Goal: Task Accomplishment & Management: Complete application form

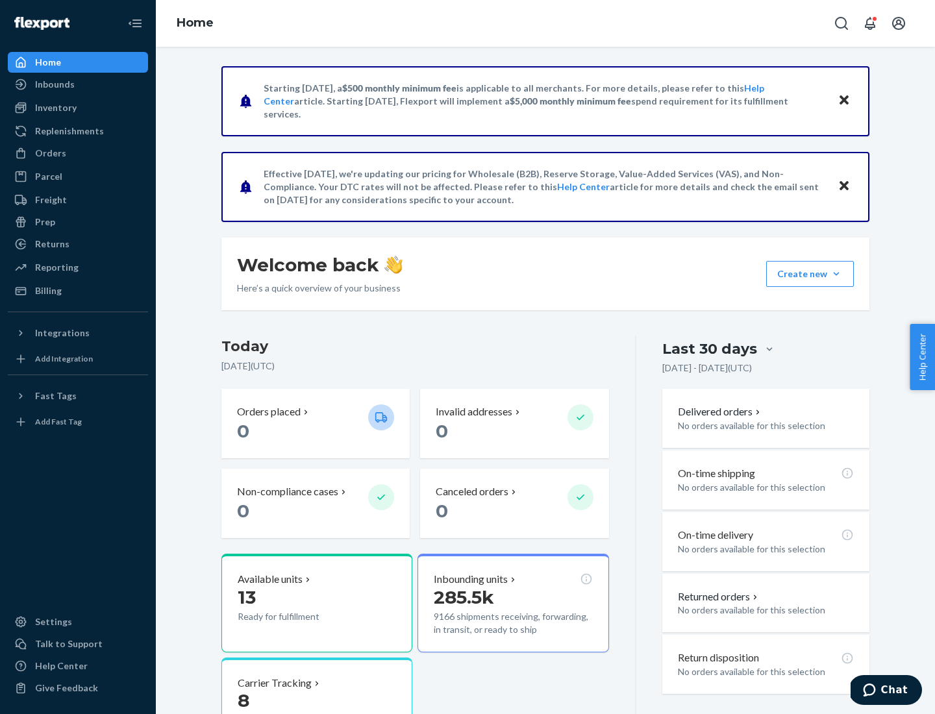
click at [836, 274] on button "Create new Create new inbound Create new order Create new product" at bounding box center [810, 274] width 88 height 26
click at [78, 84] on div "Inbounds" at bounding box center [78, 84] width 138 height 18
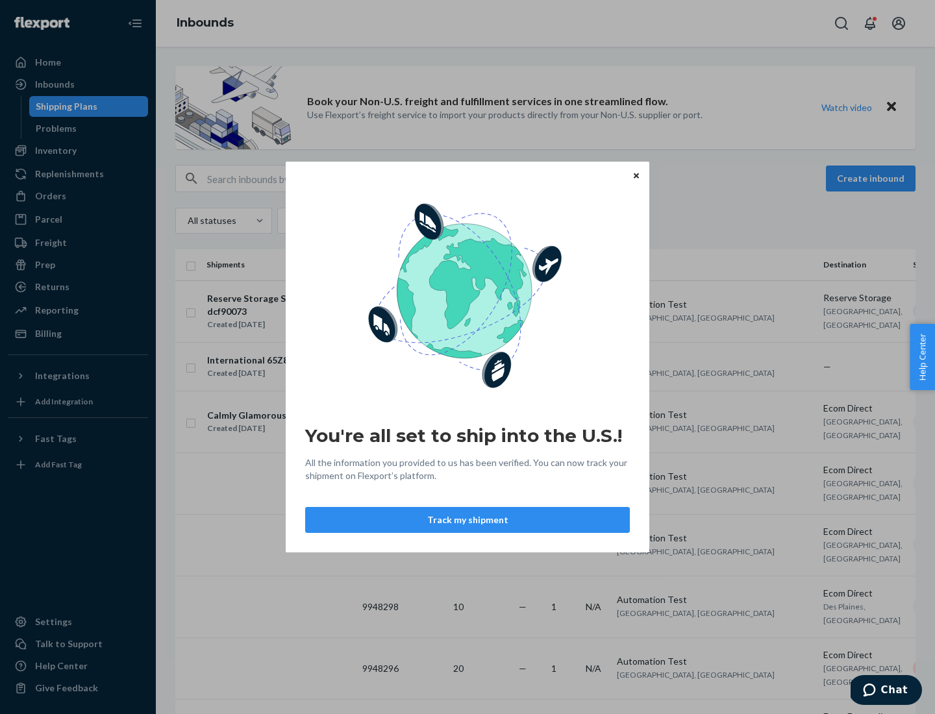
click at [467, 520] on button "Track my shipment" at bounding box center [467, 520] width 325 height 26
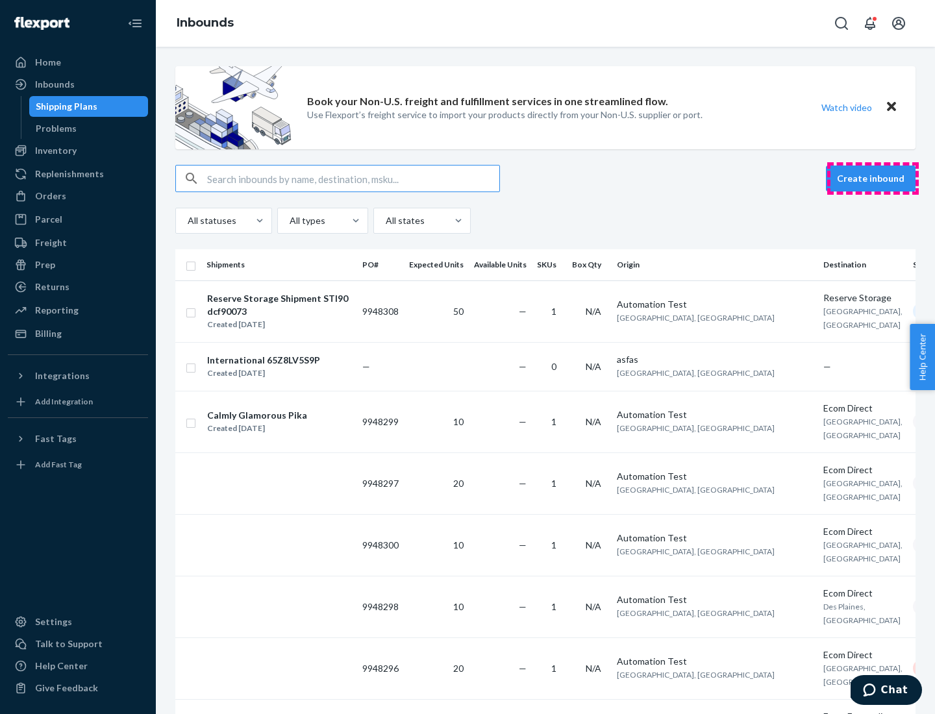
click at [872, 178] on button "Create inbound" at bounding box center [871, 179] width 90 height 26
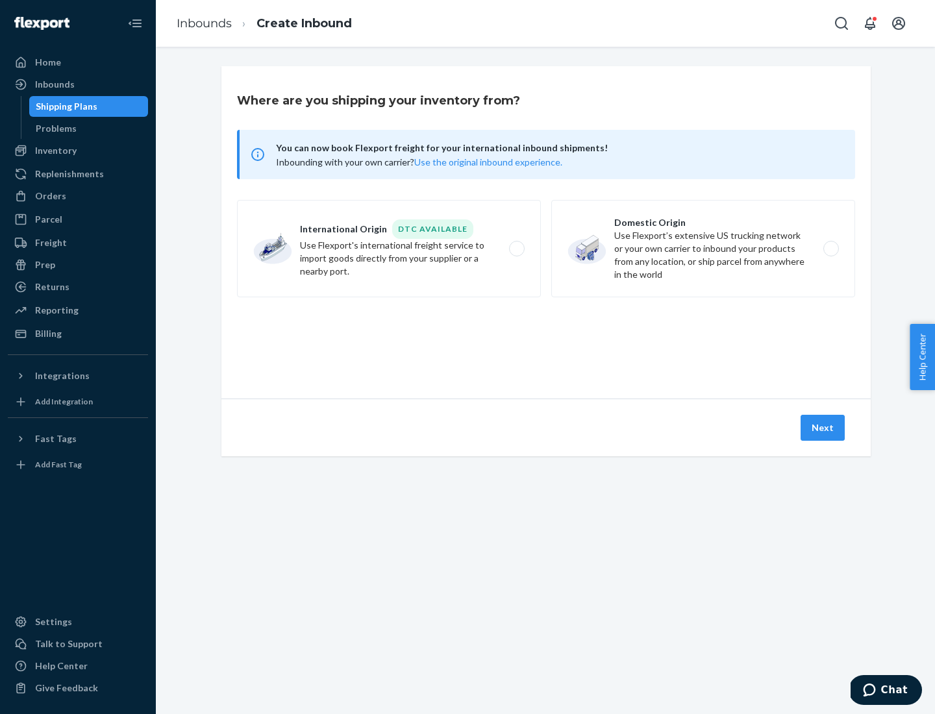
click at [389, 249] on label "International Origin DTC Available Use Flexport's international freight service…" at bounding box center [389, 248] width 304 height 97
click at [516, 249] on input "International Origin DTC Available Use Flexport's international freight service…" at bounding box center [520, 249] width 8 height 8
radio input "true"
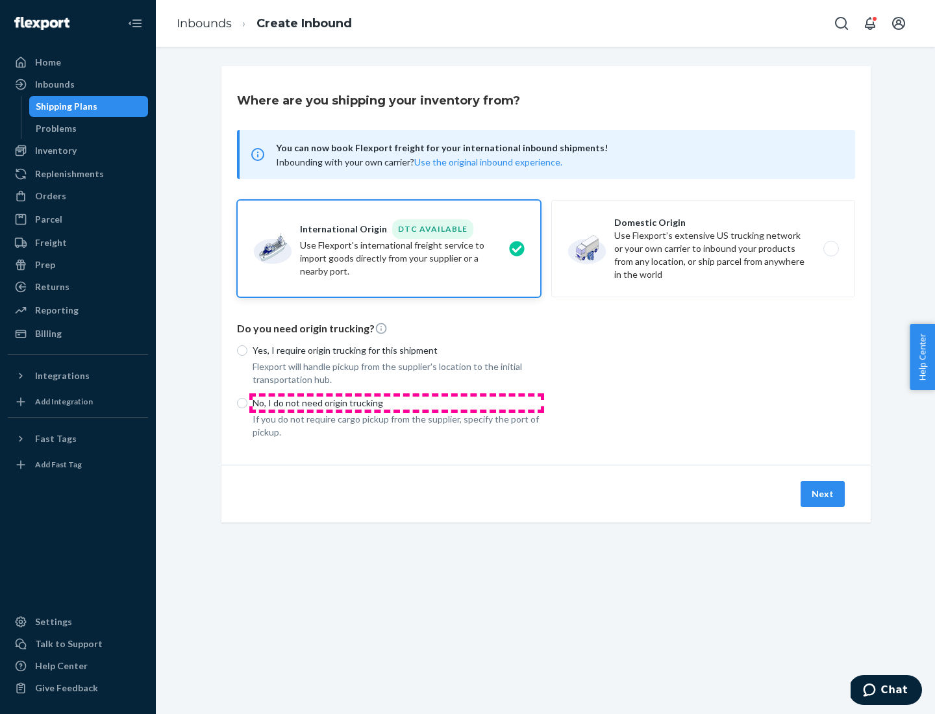
click at [397, 402] on p "No, I do not need origin trucking" at bounding box center [396, 403] width 288 height 13
click at [247, 402] on input "No, I do not need origin trucking" at bounding box center [242, 403] width 10 height 10
radio input "true"
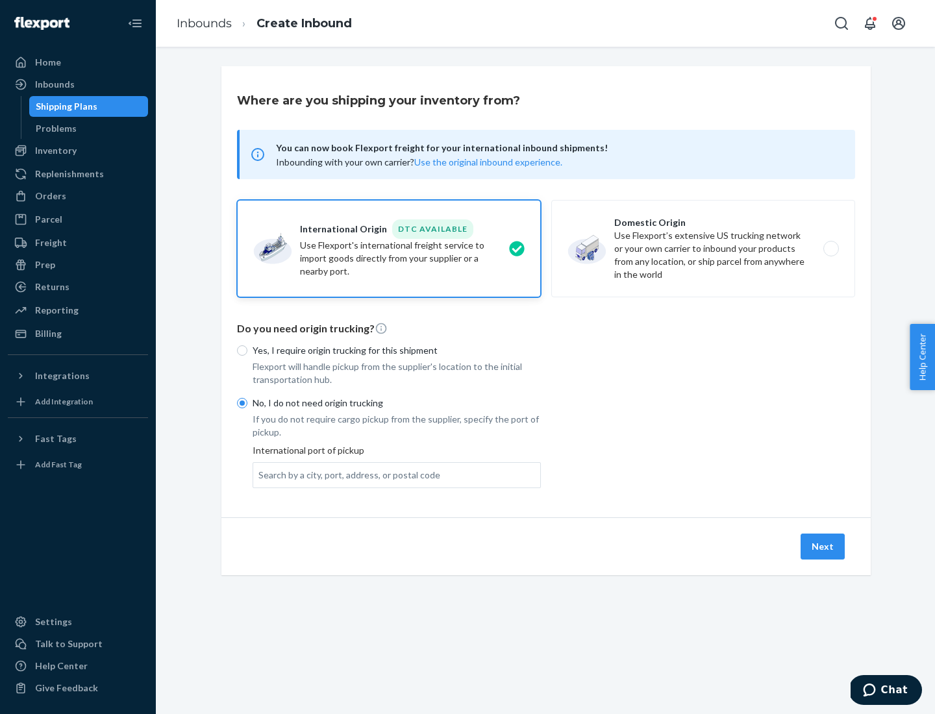
click at [346, 474] on div "Search by a city, port, address, or postal code" at bounding box center [349, 475] width 182 height 13
click at [260, 474] on input "Search by a city, port, address, or postal code" at bounding box center [258, 475] width 1 height 13
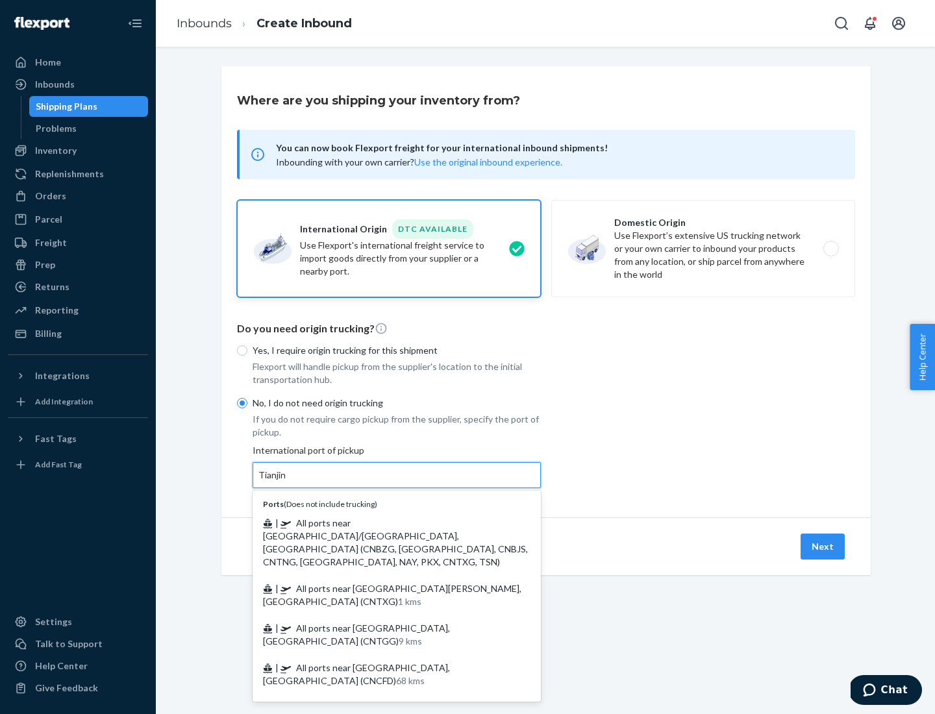
click at [384, 523] on span "| All ports near [GEOGRAPHIC_DATA]/[GEOGRAPHIC_DATA], [GEOGRAPHIC_DATA] (CNBZG,…" at bounding box center [395, 542] width 265 height 50
click at [287, 482] on input "Tianjin" at bounding box center [272, 475] width 29 height 13
type input "All ports near [GEOGRAPHIC_DATA]/[GEOGRAPHIC_DATA], [GEOGRAPHIC_DATA] (CNBZG, […"
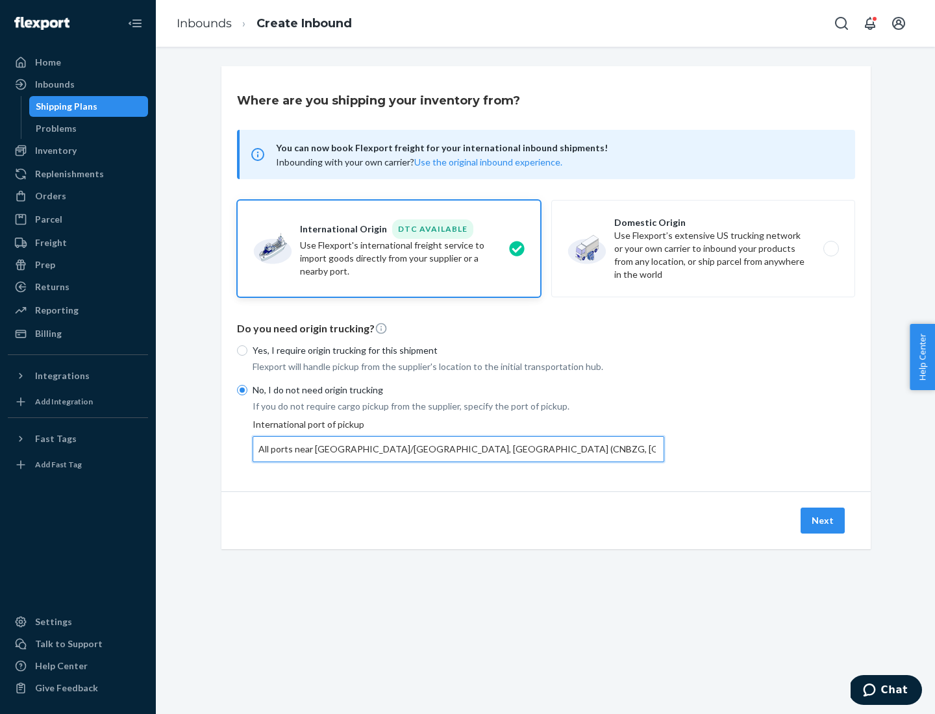
click at [823, 520] on button "Next" at bounding box center [822, 521] width 44 height 26
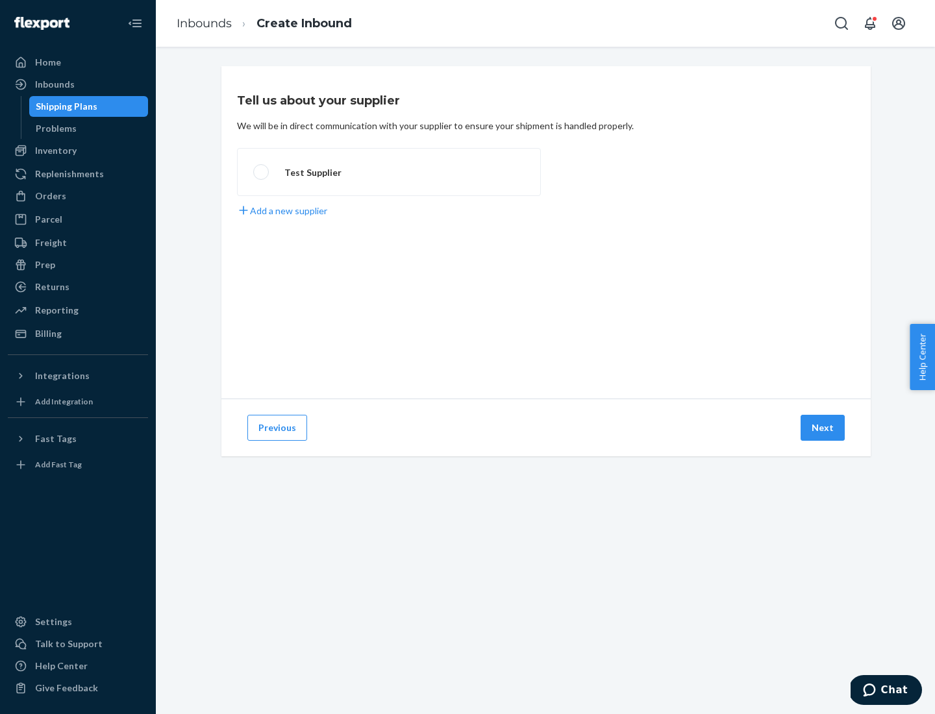
click at [389, 172] on label "Test Supplier" at bounding box center [389, 172] width 304 height 48
click at [262, 172] on input "Test Supplier" at bounding box center [257, 172] width 8 height 8
radio input "true"
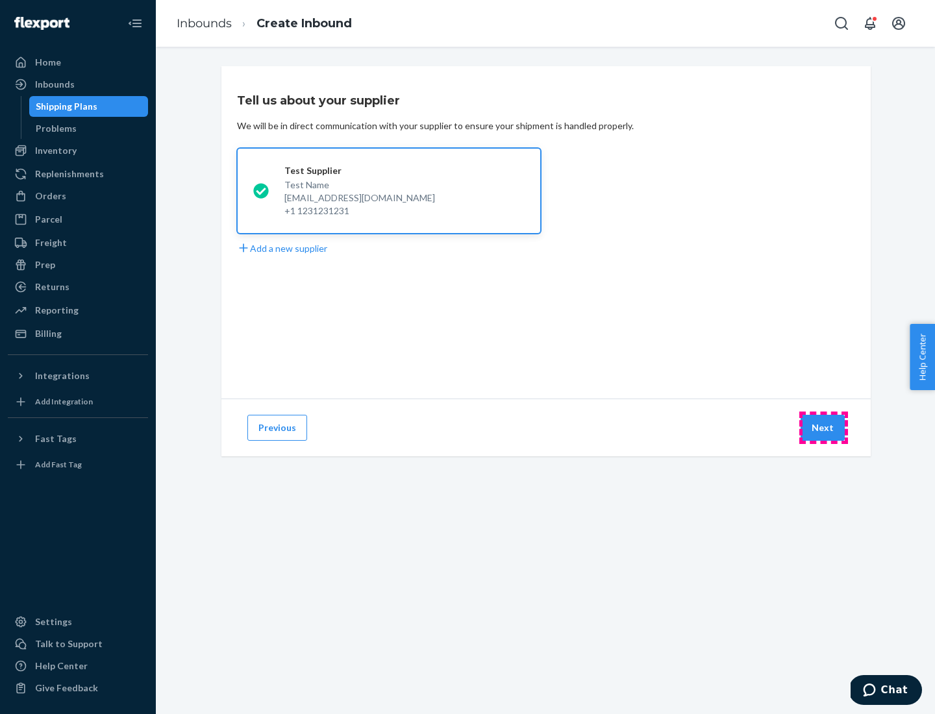
click at [823, 428] on button "Next" at bounding box center [822, 428] width 44 height 26
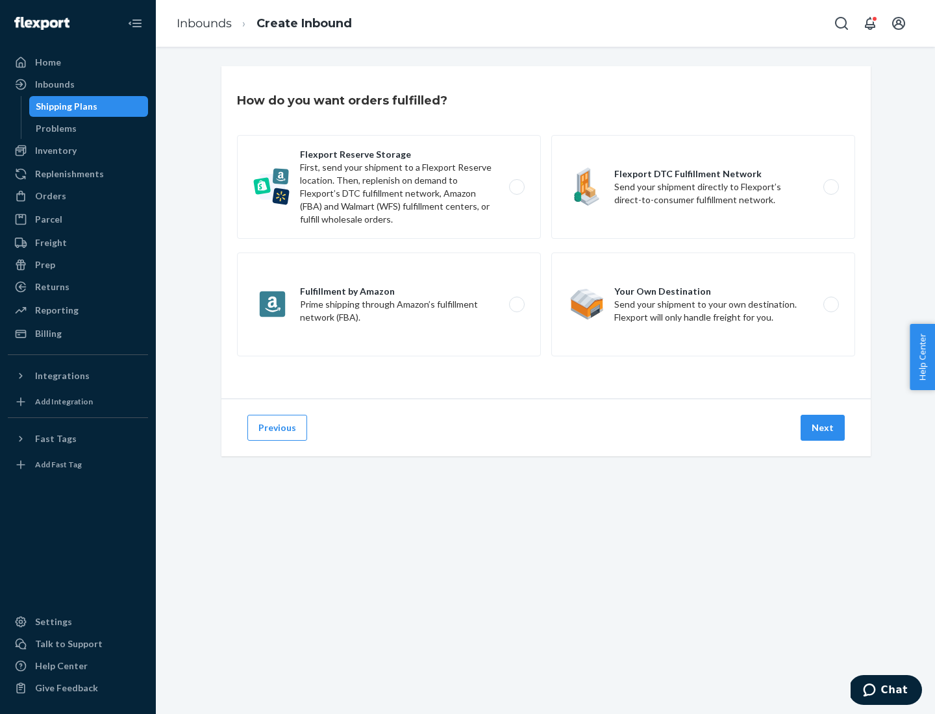
click at [389, 187] on label "Flexport Reserve Storage First, send your shipment to a Flexport Reserve locati…" at bounding box center [389, 187] width 304 height 104
click at [516, 187] on input "Flexport Reserve Storage First, send your shipment to a Flexport Reserve locati…" at bounding box center [520, 187] width 8 height 8
radio input "true"
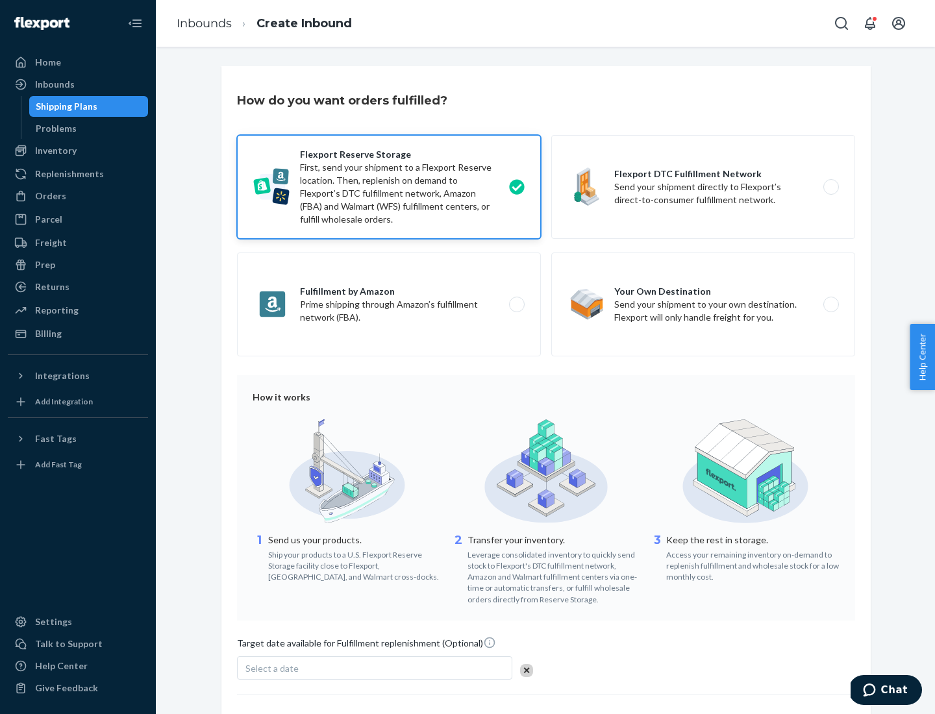
scroll to position [106, 0]
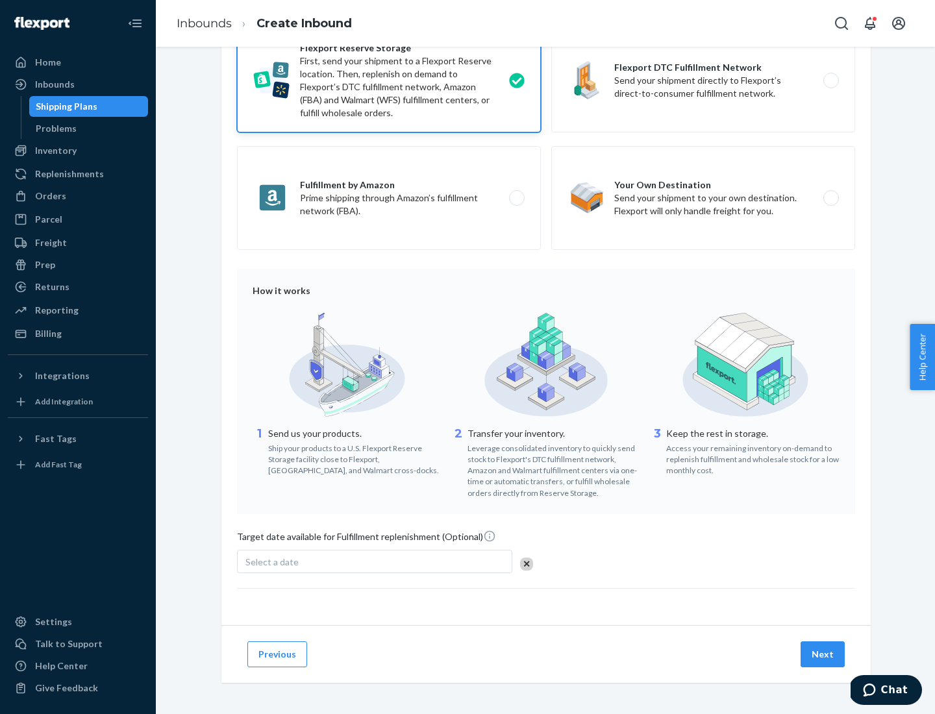
click at [823, 654] on button "Next" at bounding box center [822, 654] width 44 height 26
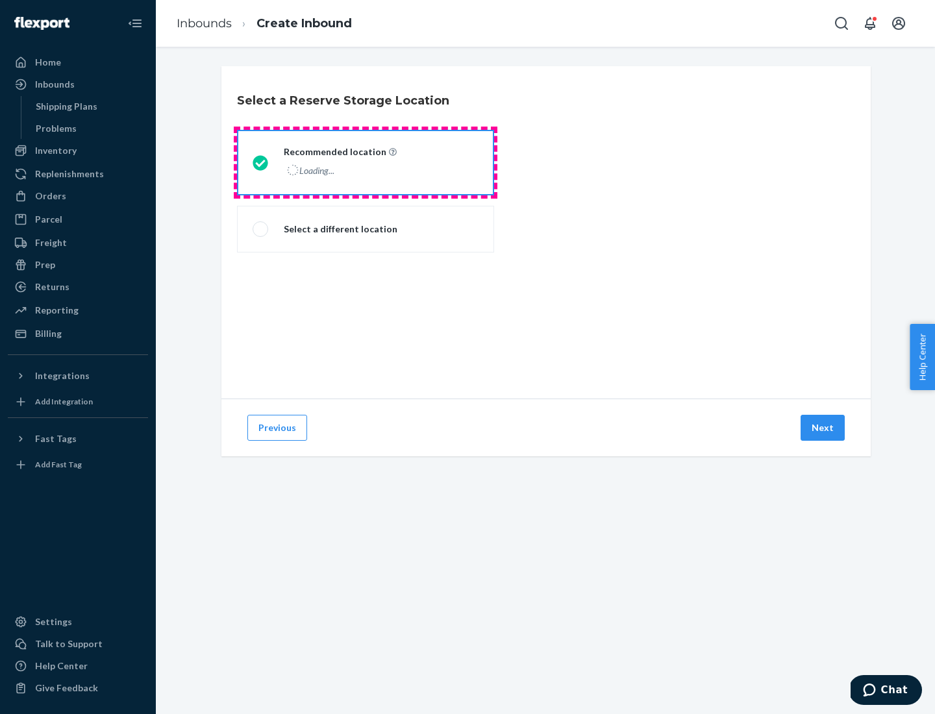
click at [365, 162] on div "Loading..." at bounding box center [339, 170] width 110 height 19
click at [261, 162] on input "Recommended location Loading..." at bounding box center [256, 162] width 8 height 8
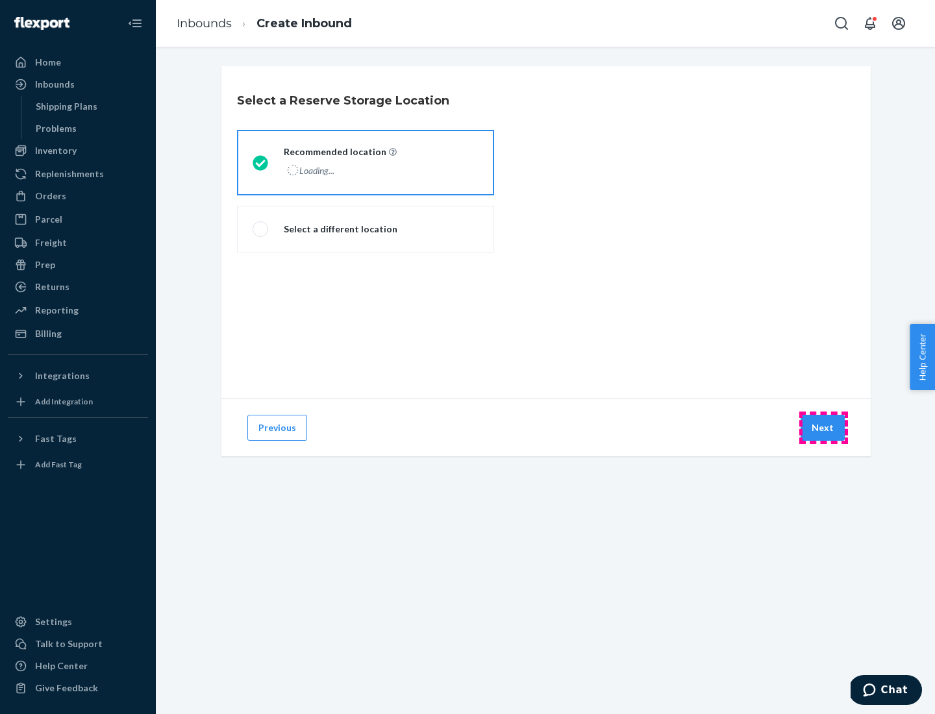
click at [823, 428] on button "Next" at bounding box center [822, 428] width 44 height 26
